Goal: Use online tool/utility: Utilize a website feature to perform a specific function

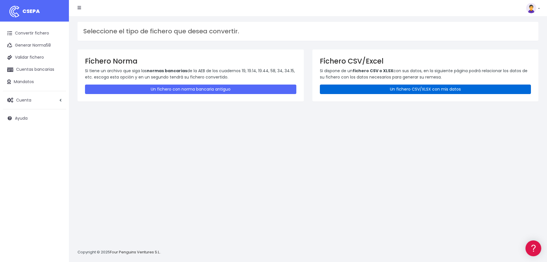
click at [385, 86] on link "Un fichero CSV/XLSX con mis datos" at bounding box center [425, 88] width 211 height 9
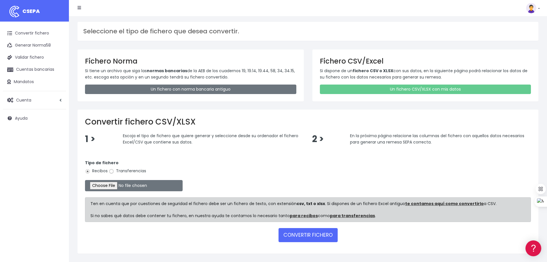
click at [111, 172] on input "Transferencias" at bounding box center [111, 171] width 5 height 5
radio input "true"
click at [109, 184] on input "file" at bounding box center [134, 185] width 98 height 11
type input "C:\fakepath\transferencias-2025-09-19.csv"
click at [305, 236] on button "CONVERTIR FICHERO" at bounding box center [308, 235] width 59 height 14
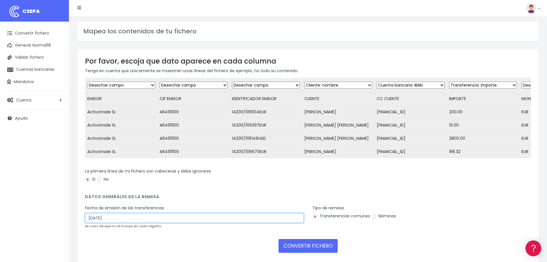
click at [103, 223] on input "24/09/2025" at bounding box center [194, 218] width 219 height 10
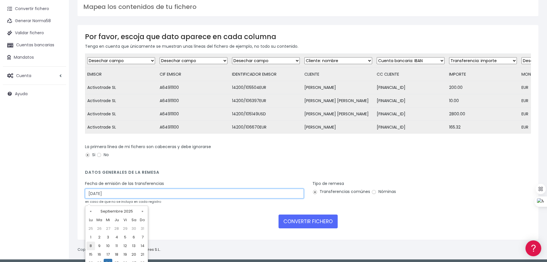
scroll to position [29, 0]
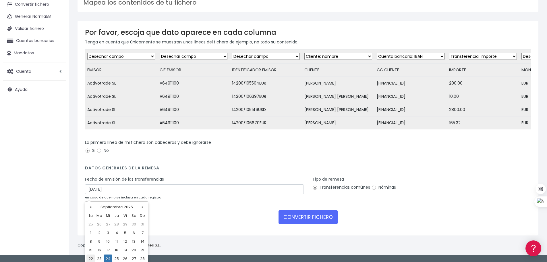
click at [91, 259] on td "22" at bounding box center [90, 258] width 9 height 9
type input "22/09/2025"
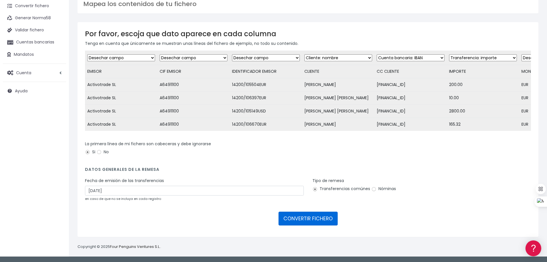
click at [306, 221] on button "CONVERTIR FICHERO" at bounding box center [308, 218] width 59 height 14
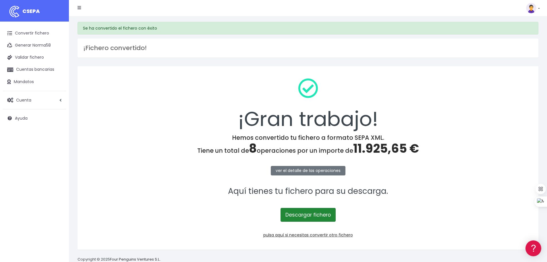
click at [297, 220] on link "Descargar fichero" at bounding box center [308, 215] width 55 height 14
